Goal: Task Accomplishment & Management: Complete application form

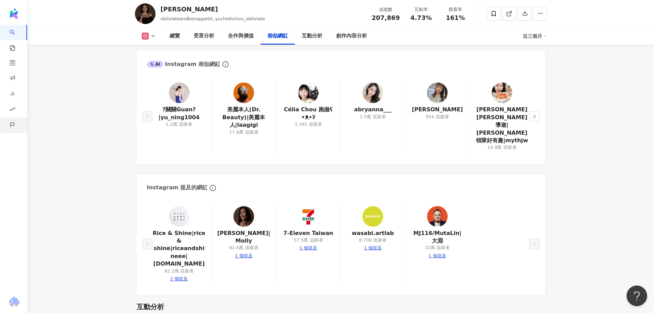
scroll to position [1151, 0]
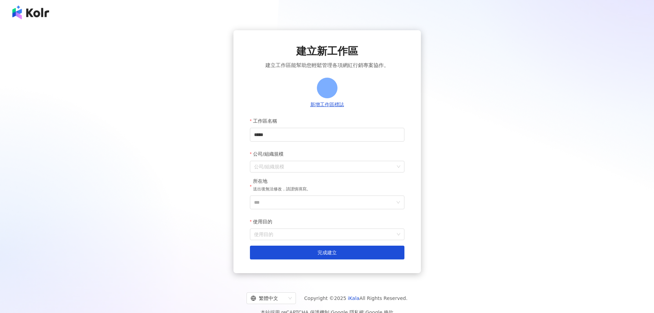
scroll to position [32, 0]
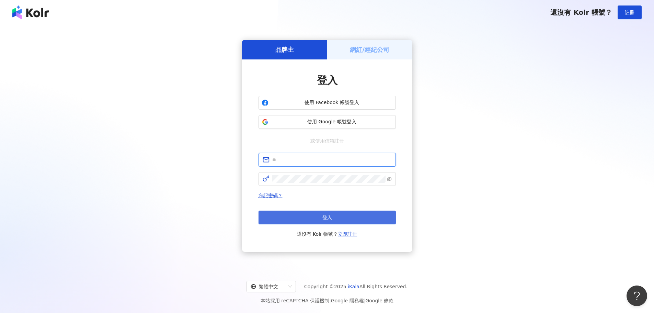
type input "**********"
click at [309, 217] on button "登入" at bounding box center [327, 218] width 137 height 14
